Goal: Task Accomplishment & Management: Manage account settings

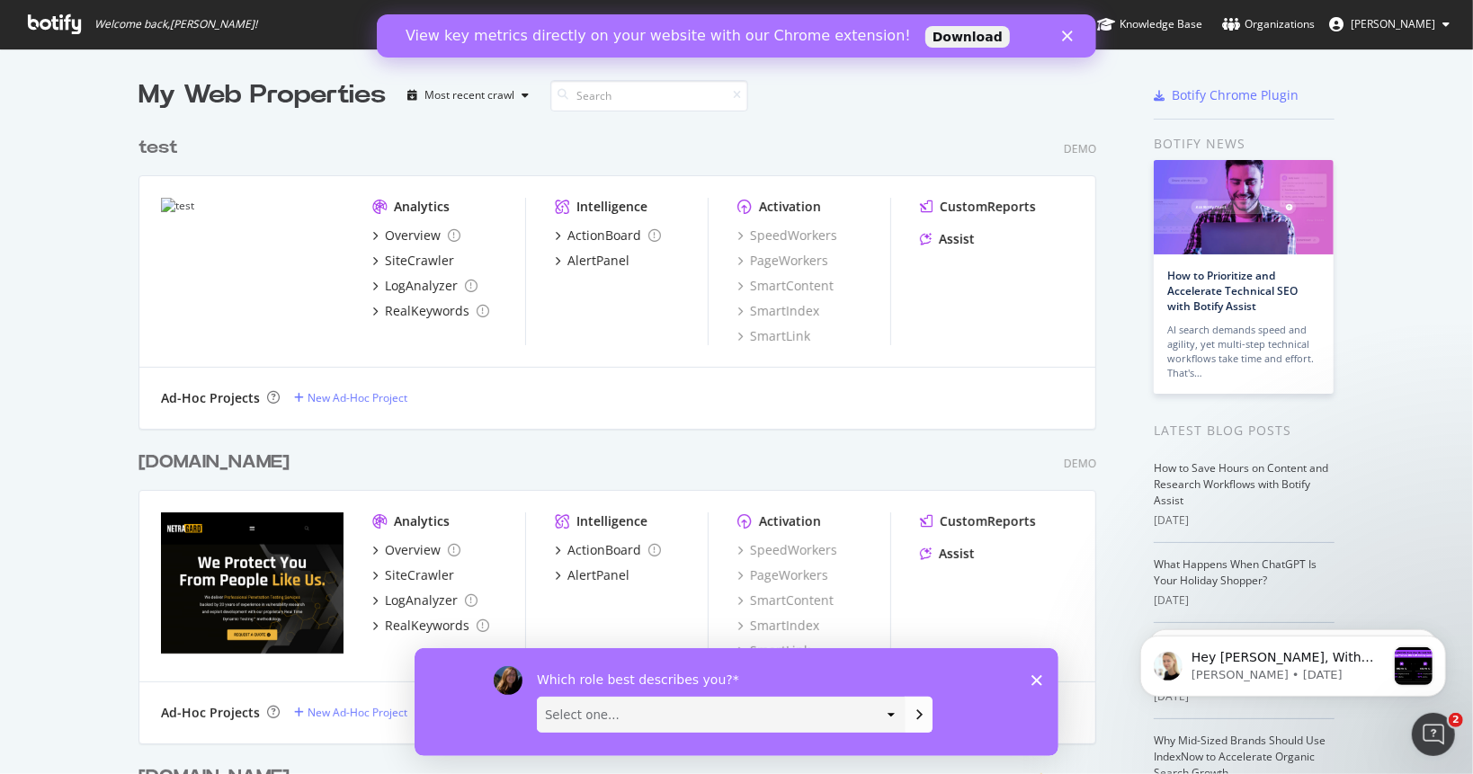
click at [1406, 25] on span "[PERSON_NAME]" at bounding box center [1392, 23] width 85 height 15
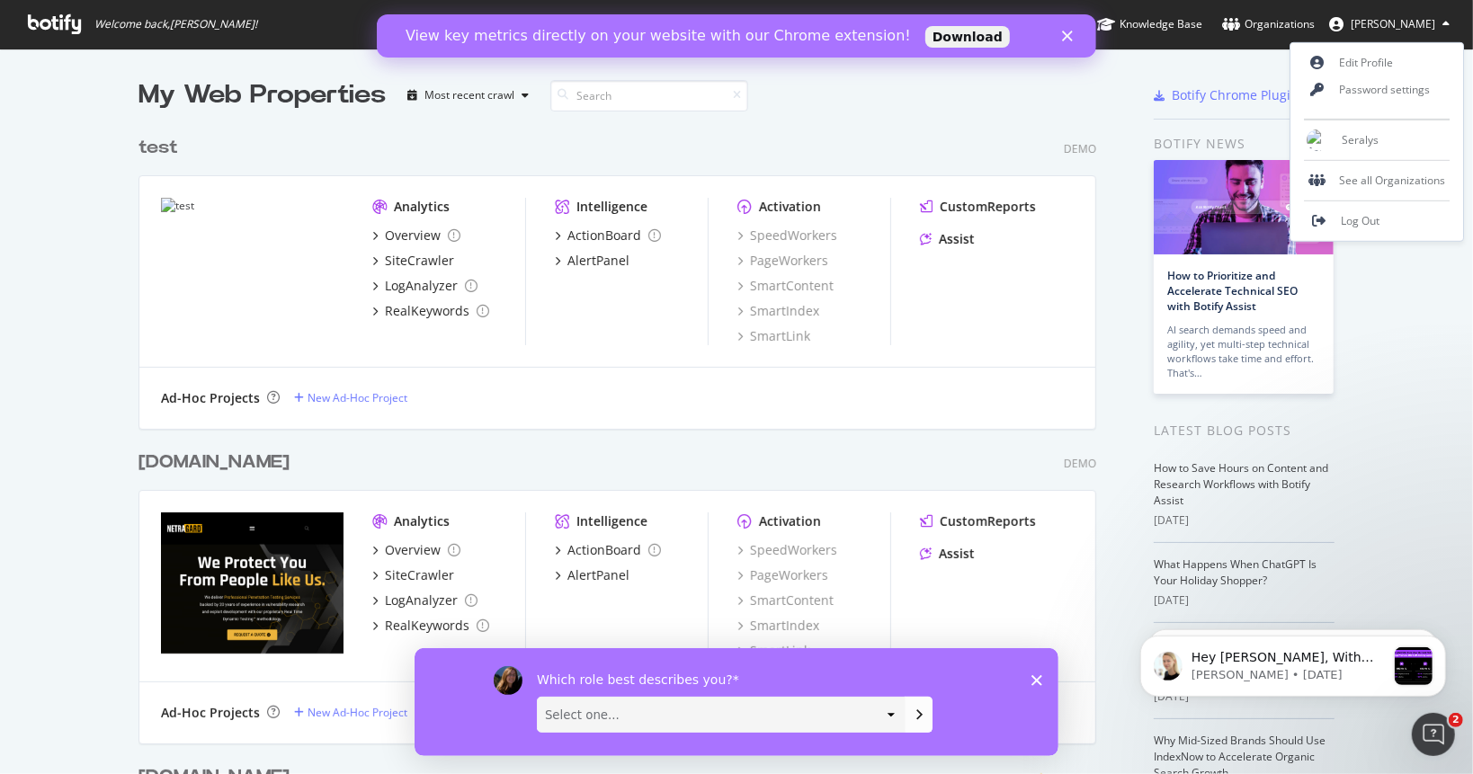
click at [1069, 151] on div "Demo" at bounding box center [1079, 148] width 32 height 15
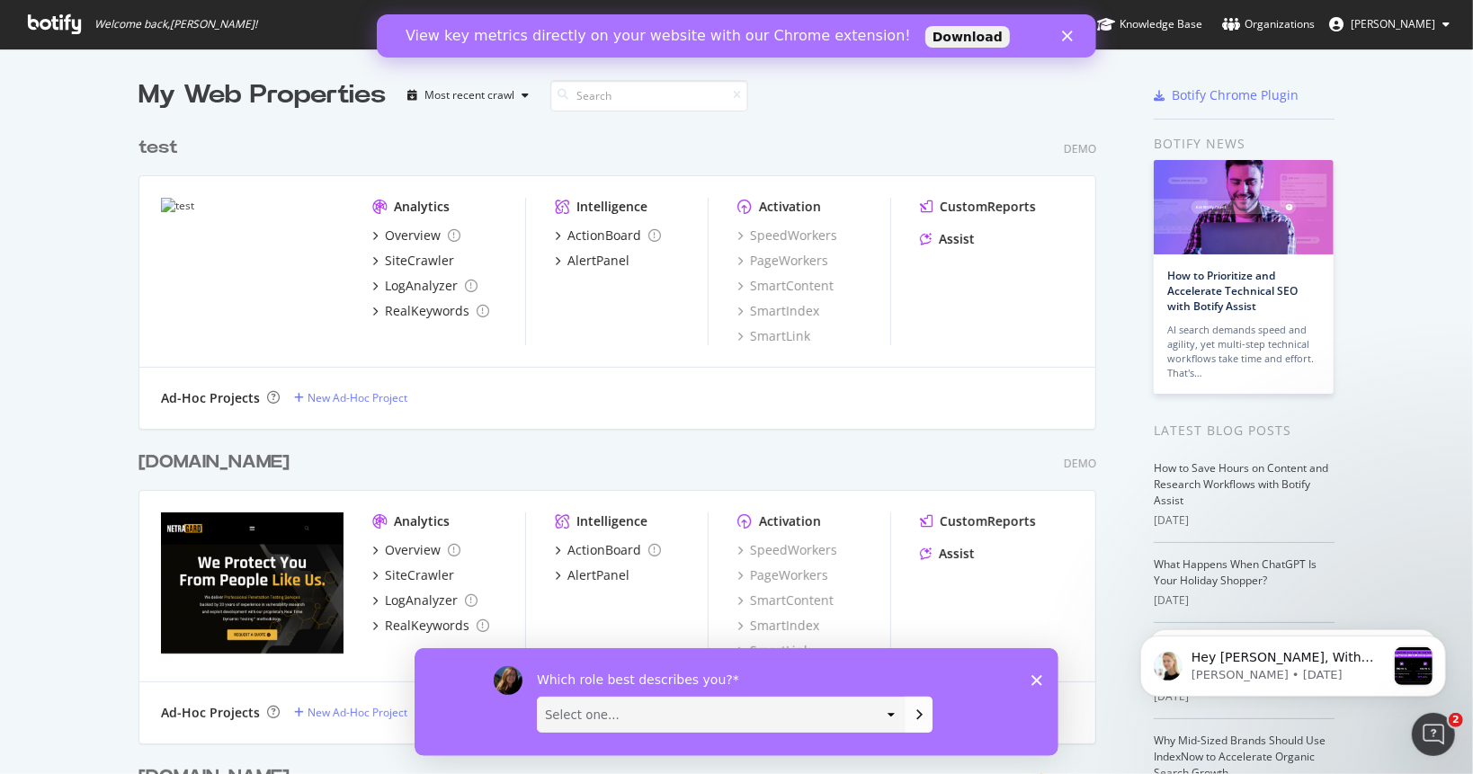
click at [1393, 22] on span "[PERSON_NAME]" at bounding box center [1392, 23] width 85 height 15
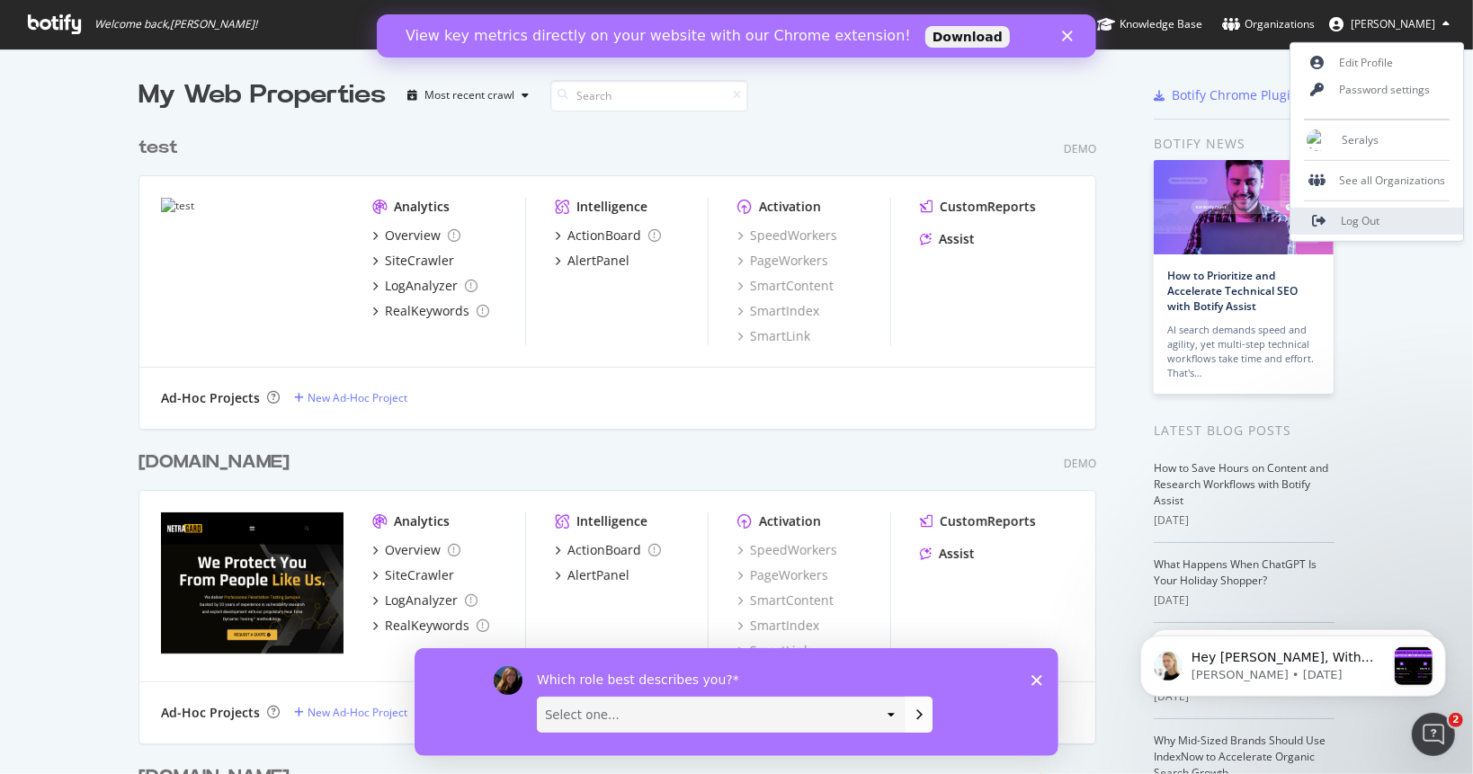
click at [1353, 227] on link "Log Out" at bounding box center [1377, 221] width 173 height 27
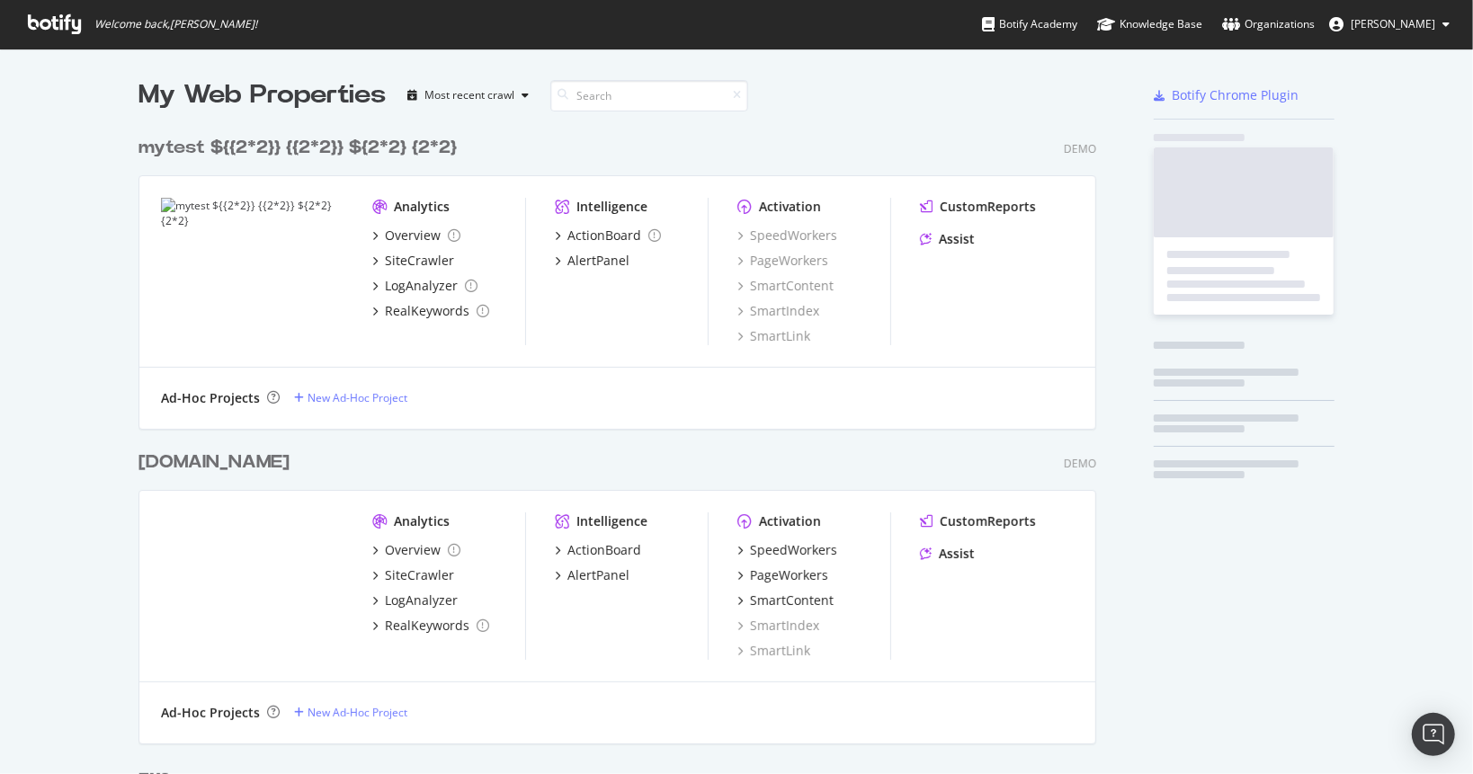
scroll to position [1245, 958]
